Goal: Task Accomplishment & Management: Complete application form

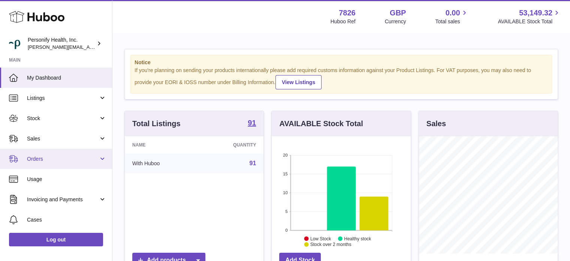
scroll to position [117, 139]
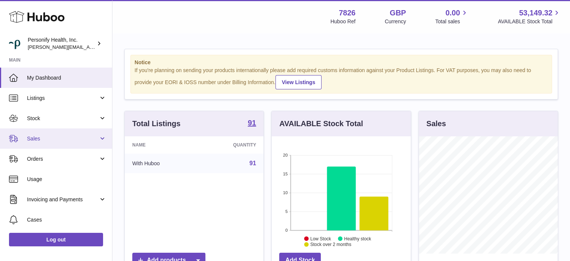
click at [41, 137] on span "Sales" at bounding box center [63, 138] width 72 height 7
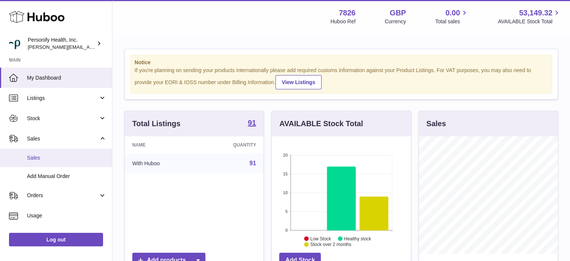
click at [40, 157] on span "Sales" at bounding box center [66, 157] width 79 height 7
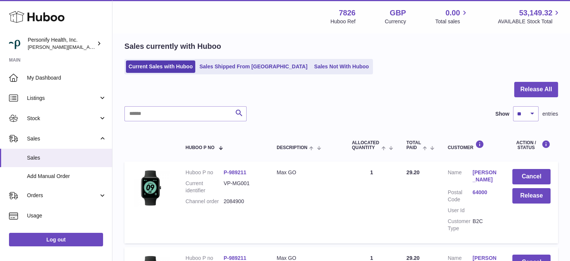
scroll to position [75, 0]
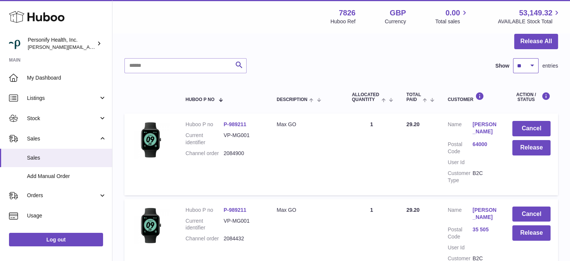
click at [532, 64] on select "** ** ** ***" at bounding box center [525, 65] width 25 height 15
select select "***"
click at [513, 58] on select "** ** ** ***" at bounding box center [525, 65] width 25 height 15
click at [537, 37] on button "Release All" at bounding box center [536, 41] width 44 height 15
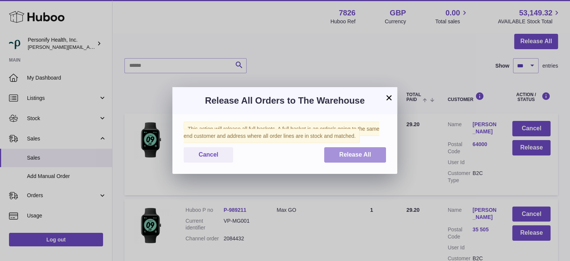
click at [344, 159] on button "Release All" at bounding box center [355, 154] width 62 height 15
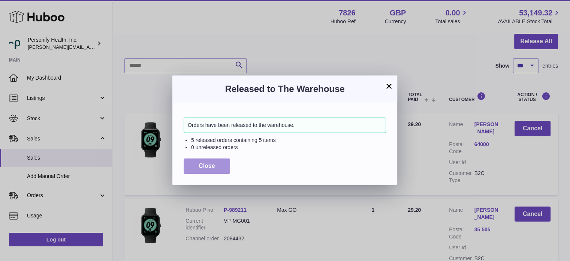
click at [213, 164] on span "Close" at bounding box center [207, 165] width 16 height 6
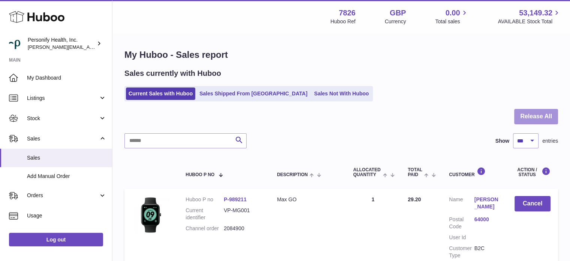
click at [534, 116] on button "Release All" at bounding box center [536, 116] width 44 height 15
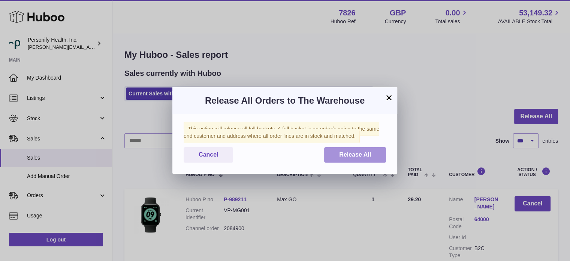
click at [336, 156] on button "Release All" at bounding box center [355, 154] width 62 height 15
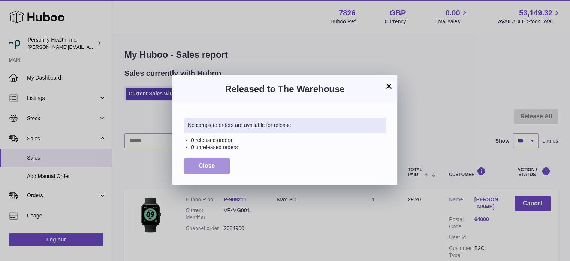
click at [220, 165] on button "Close" at bounding box center [207, 165] width 46 height 15
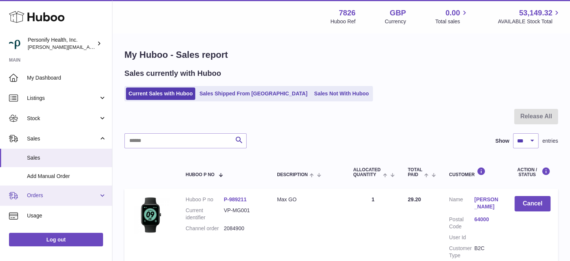
click at [63, 193] on span "Orders" at bounding box center [63, 195] width 72 height 7
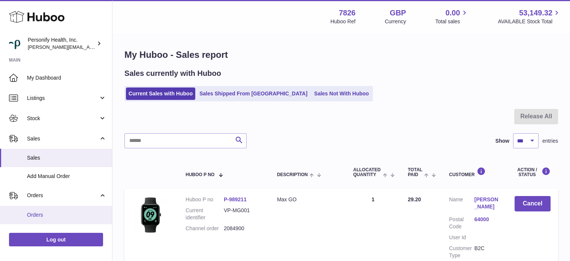
click at [56, 213] on span "Orders" at bounding box center [66, 214] width 79 height 7
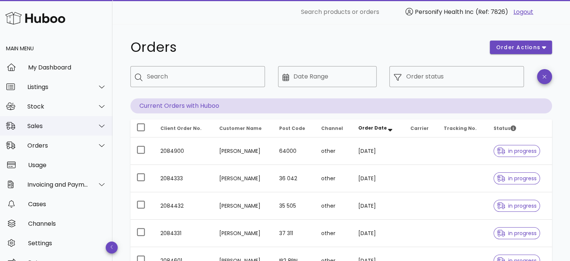
click at [47, 124] on div "Sales" at bounding box center [57, 125] width 61 height 7
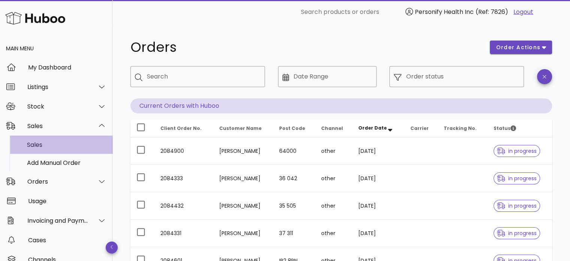
click at [42, 145] on div "Sales" at bounding box center [66, 144] width 79 height 7
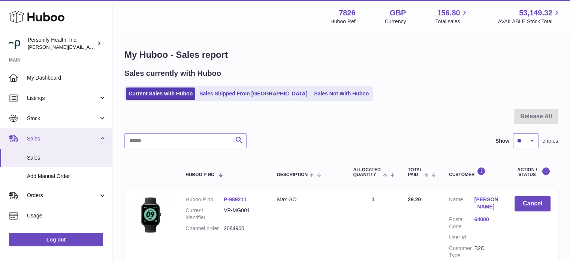
click at [60, 133] on link "Sales" at bounding box center [56, 138] width 112 height 20
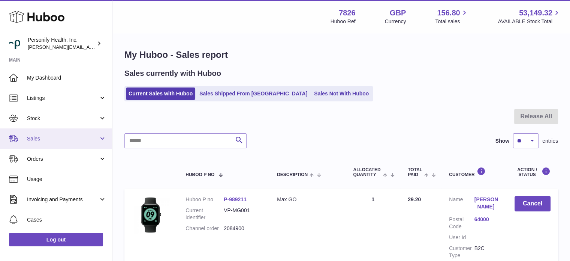
click at [40, 140] on span "Sales" at bounding box center [63, 138] width 72 height 7
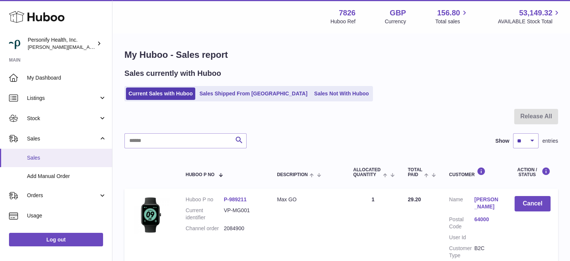
click at [51, 156] on span "Sales" at bounding box center [66, 157] width 79 height 7
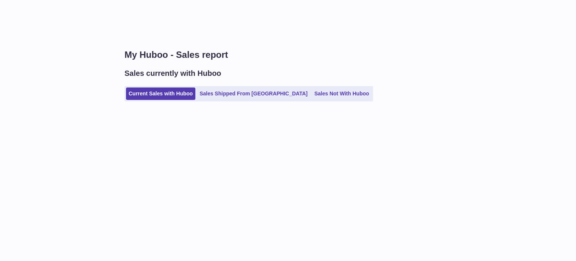
click at [230, 95] on link "Sales Shipped From [GEOGRAPHIC_DATA]" at bounding box center [253, 93] width 113 height 12
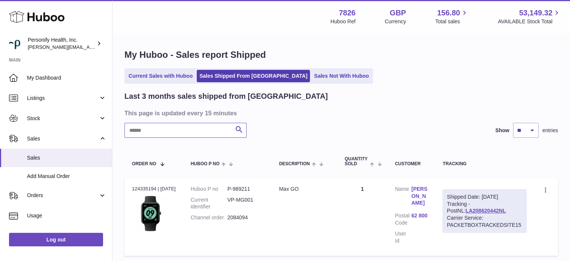
click at [197, 137] on input "text" at bounding box center [185, 130] width 122 height 15
paste input "*******"
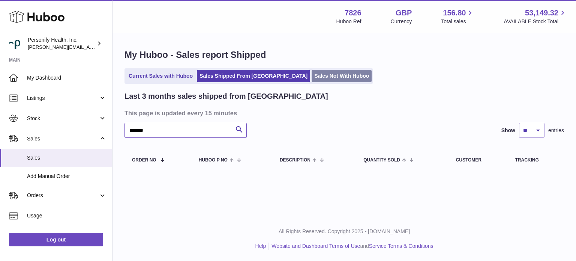
type input "*******"
click at [312, 75] on link "Sales Not With Huboo" at bounding box center [342, 76] width 60 height 12
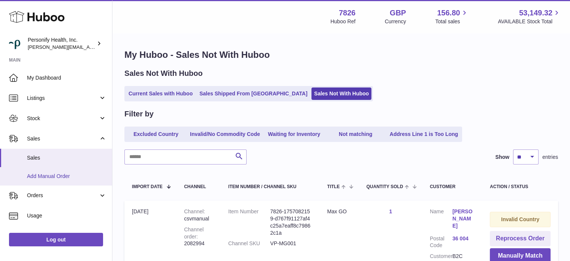
click at [67, 178] on span "Add Manual Order" at bounding box center [66, 175] width 79 height 7
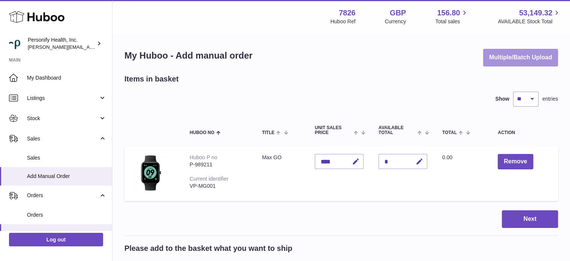
click at [523, 58] on button "Multiple/Batch Upload" at bounding box center [520, 58] width 75 height 18
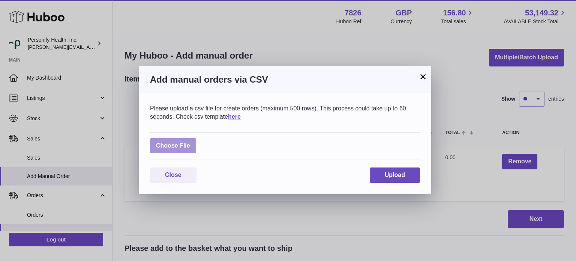
click at [171, 144] on label at bounding box center [173, 145] width 46 height 15
click at [190, 142] on input "file" at bounding box center [190, 142] width 0 height 0
type input "**********"
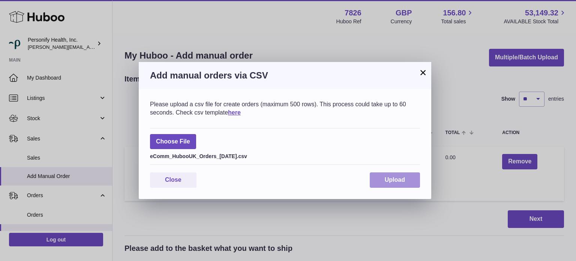
click at [406, 184] on button "Upload" at bounding box center [395, 179] width 50 height 15
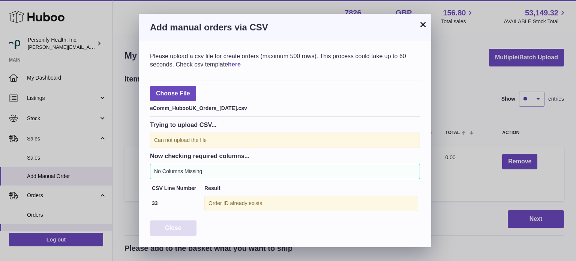
click at [187, 228] on button "Close" at bounding box center [173, 227] width 46 height 15
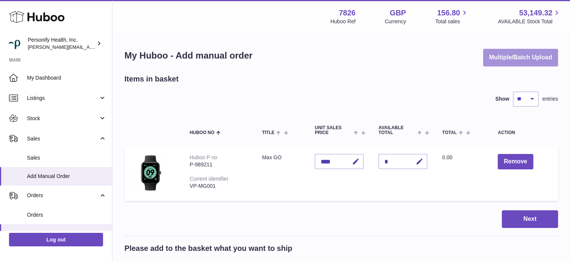
click at [506, 58] on button "Multiple/Batch Upload" at bounding box center [520, 58] width 75 height 18
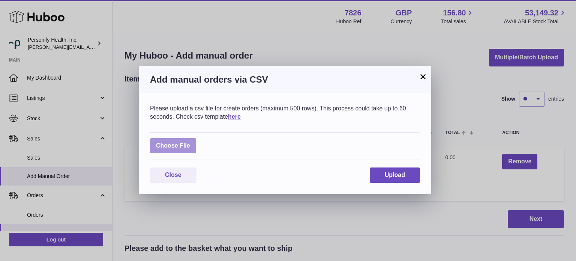
click at [186, 141] on label at bounding box center [173, 145] width 46 height 15
click at [190, 142] on input "file" at bounding box center [190, 142] width 0 height 0
type input "**********"
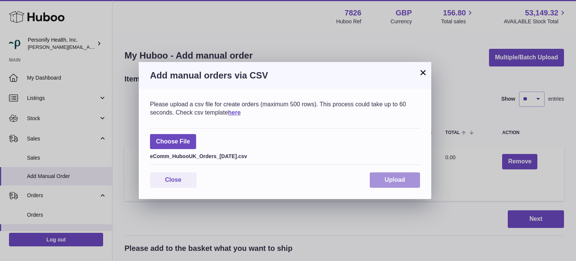
click at [397, 186] on button "Upload" at bounding box center [395, 179] width 50 height 15
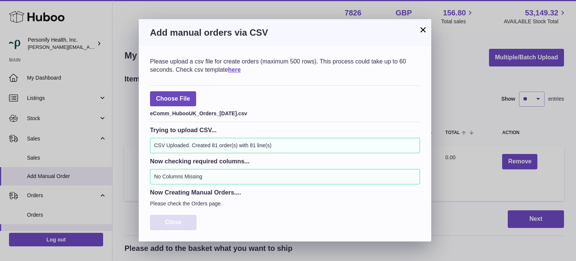
click at [183, 218] on button "Close" at bounding box center [173, 221] width 46 height 15
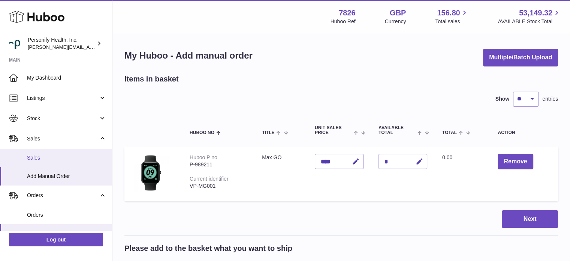
click at [58, 158] on span "Sales" at bounding box center [66, 157] width 79 height 7
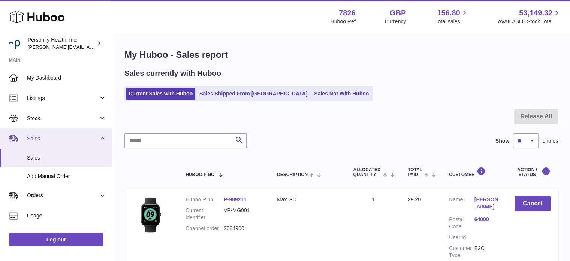
click at [54, 136] on span "Sales" at bounding box center [63, 138] width 72 height 7
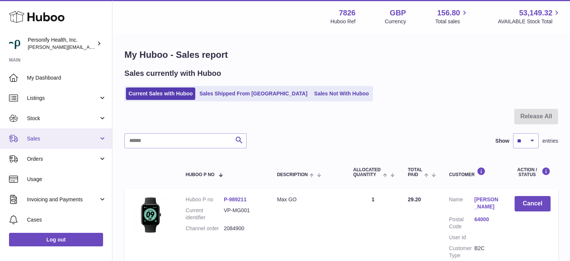
click at [46, 133] on link "Sales" at bounding box center [56, 138] width 112 height 20
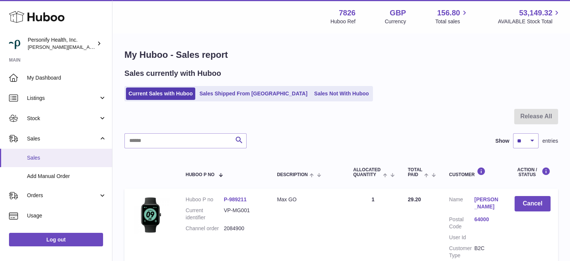
click at [42, 153] on link "Sales" at bounding box center [56, 157] width 112 height 18
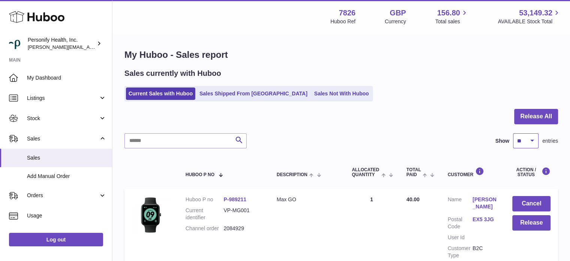
click at [520, 139] on select "** ** ** ***" at bounding box center [525, 140] width 25 height 15
select select "***"
click at [513, 133] on select "** ** ** ***" at bounding box center [525, 140] width 25 height 15
click at [552, 117] on button "Release All" at bounding box center [536, 116] width 44 height 15
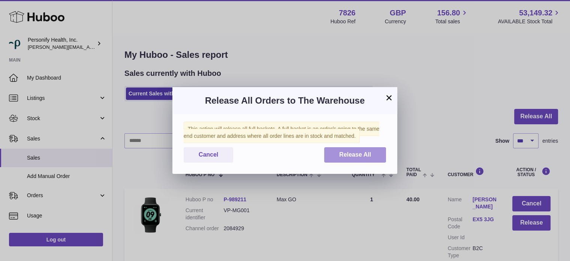
click at [349, 157] on span "Release All" at bounding box center [355, 154] width 32 height 6
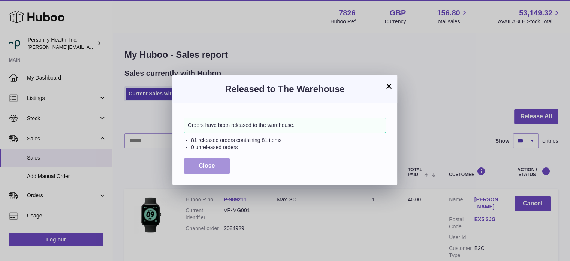
click at [209, 170] on button "Close" at bounding box center [207, 165] width 46 height 15
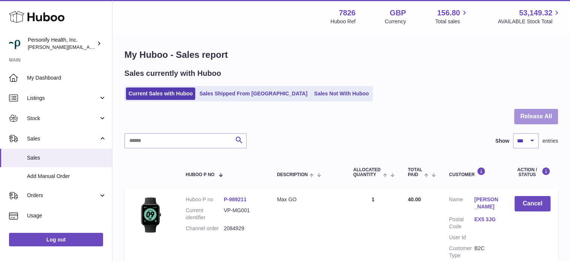
click at [545, 116] on button "Release All" at bounding box center [536, 116] width 44 height 15
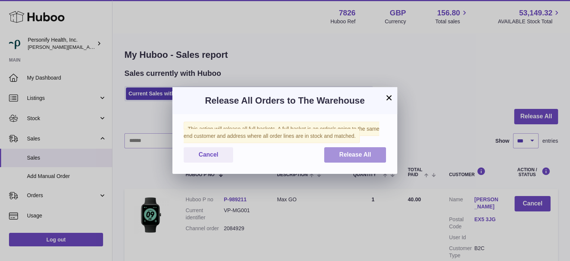
click at [366, 151] on span "Release All" at bounding box center [355, 154] width 32 height 6
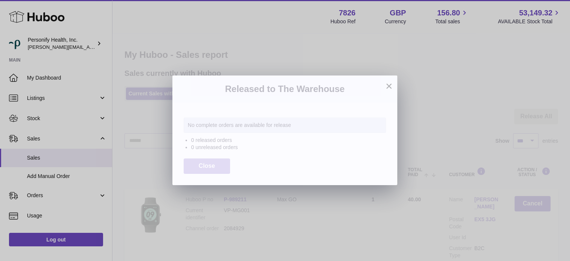
click at [222, 163] on button "Close" at bounding box center [207, 165] width 46 height 15
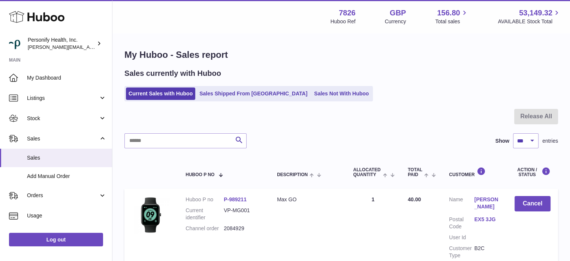
click at [42, 19] on use at bounding box center [36, 17] width 55 height 12
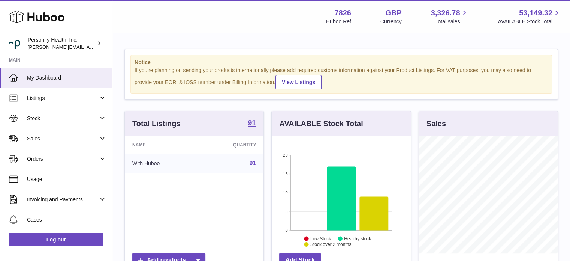
scroll to position [117, 139]
